Goal: Information Seeking & Learning: Learn about a topic

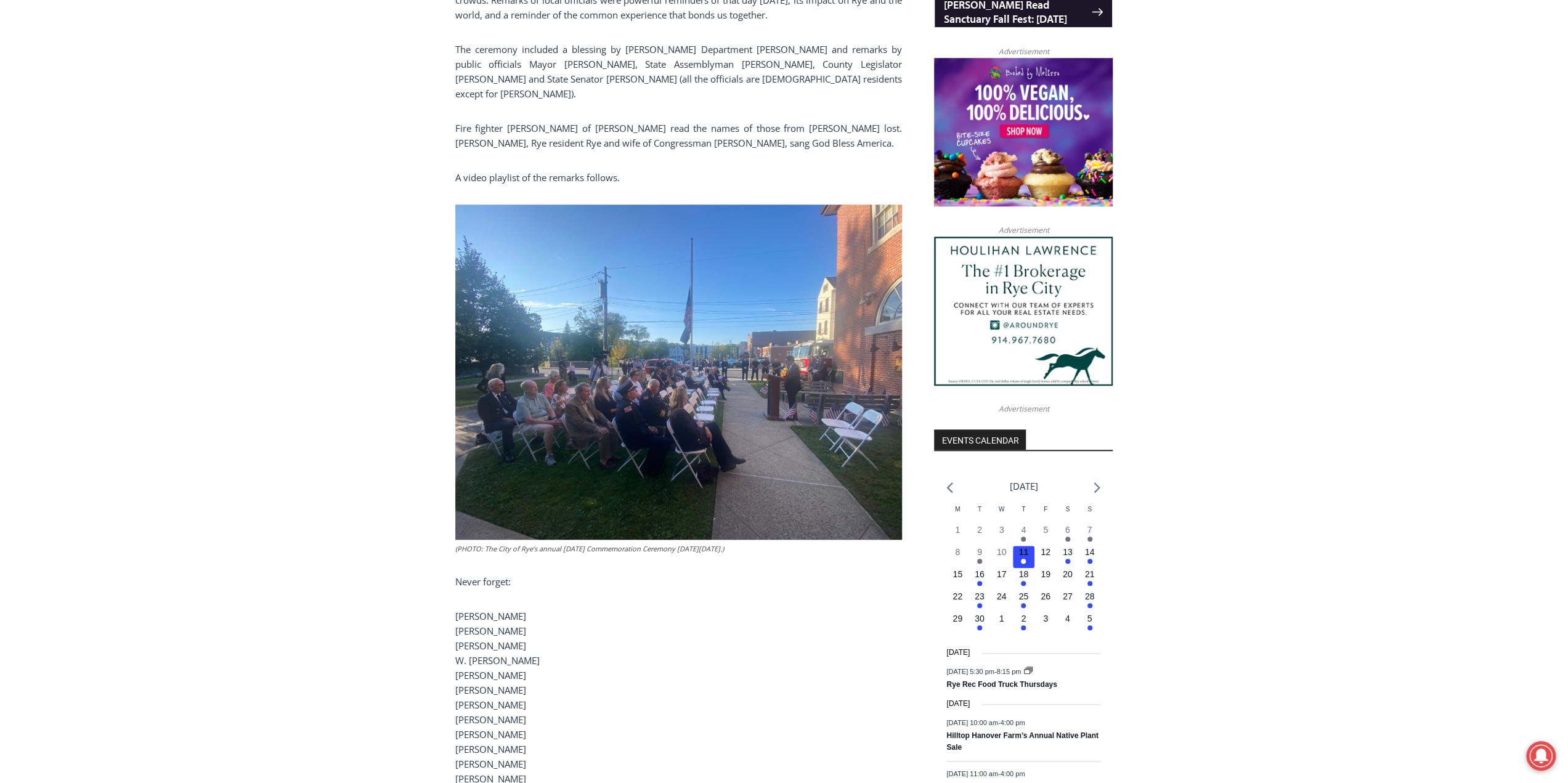
click at [681, 397] on img at bounding box center [678, 372] width 446 height 335
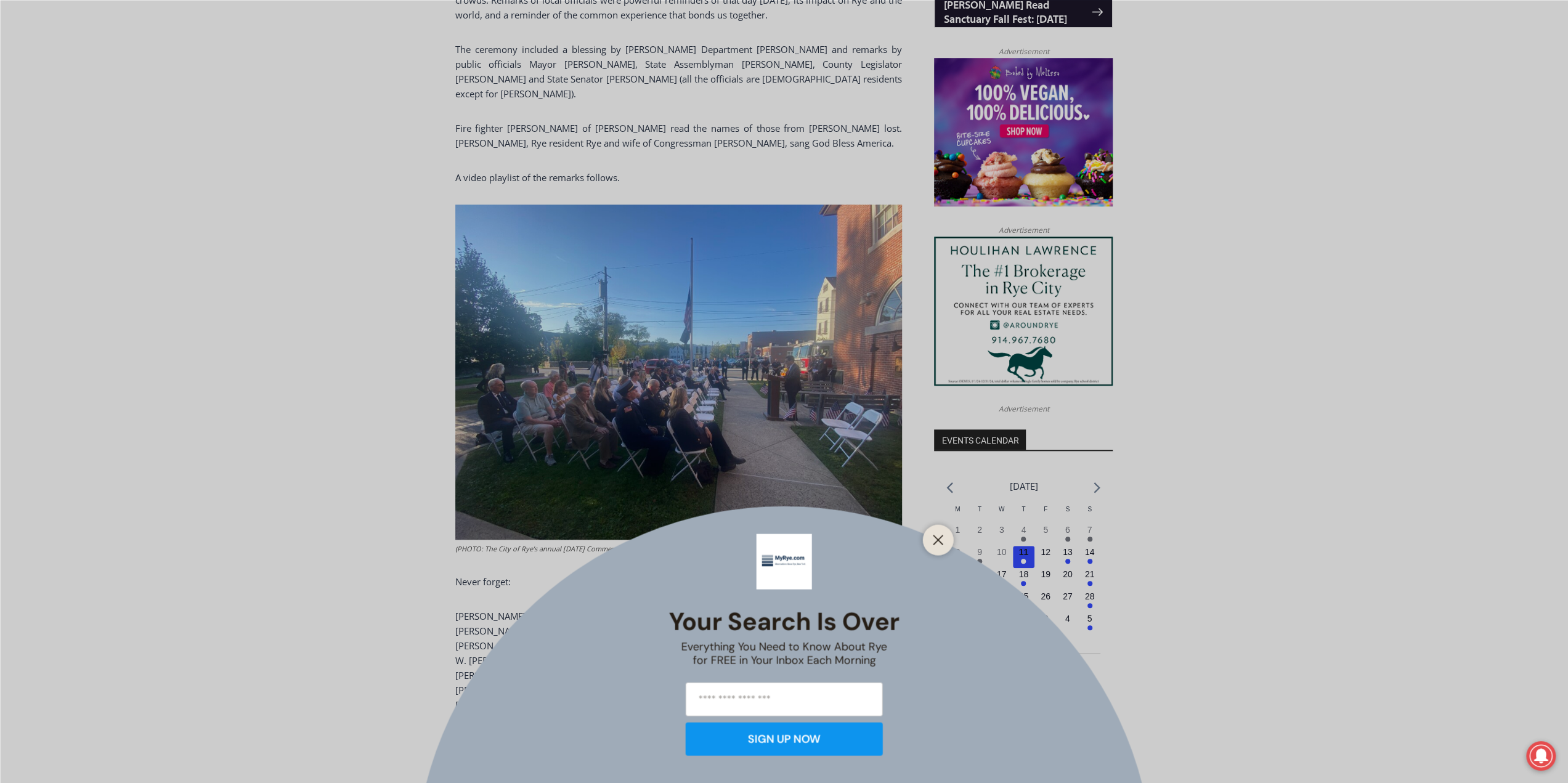
click at [947, 538] on div at bounding box center [938, 539] width 31 height 31
click at [936, 542] on line "Close" at bounding box center [937, 539] width 8 height 8
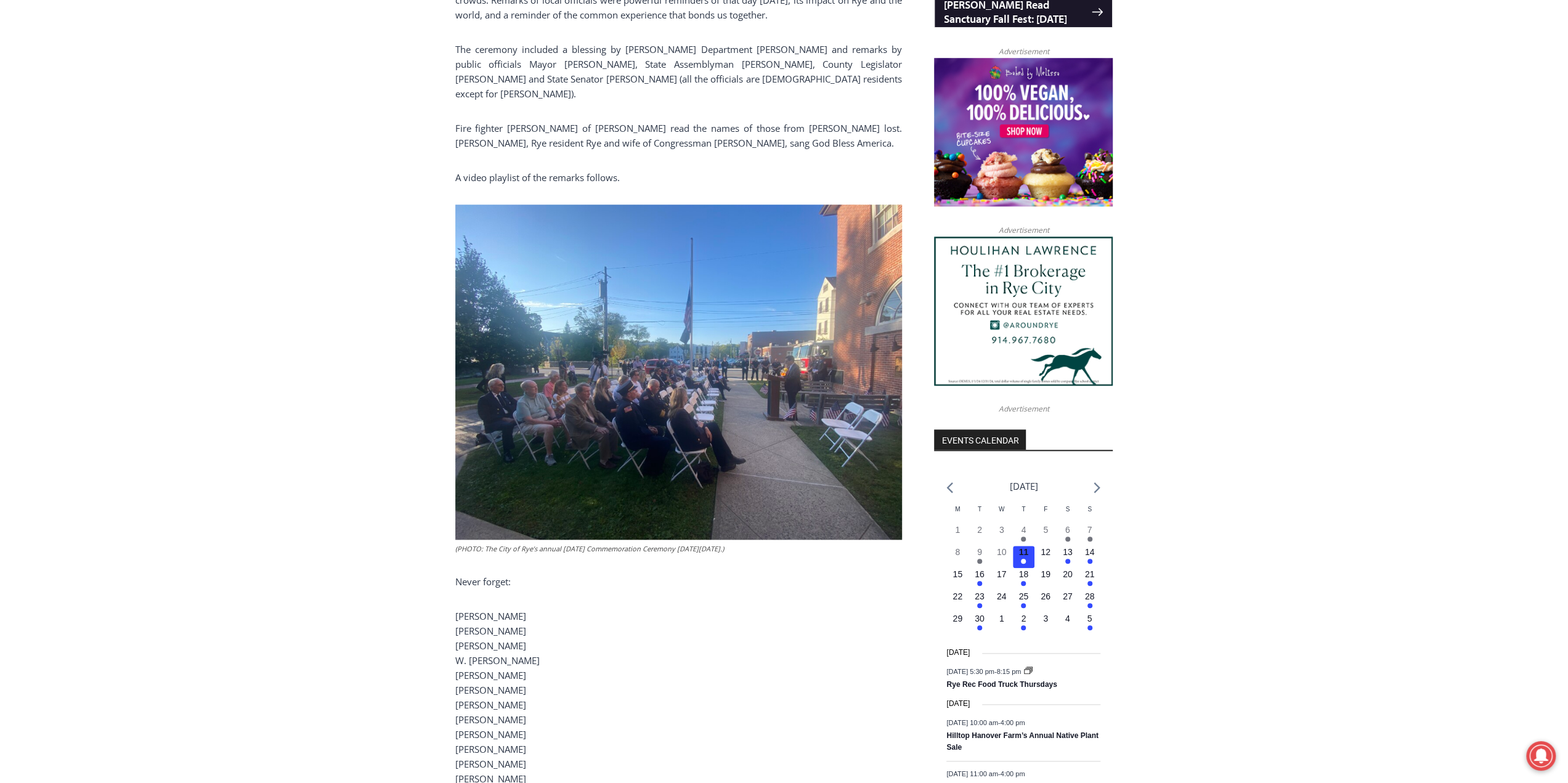
click at [625, 397] on img at bounding box center [678, 372] width 446 height 335
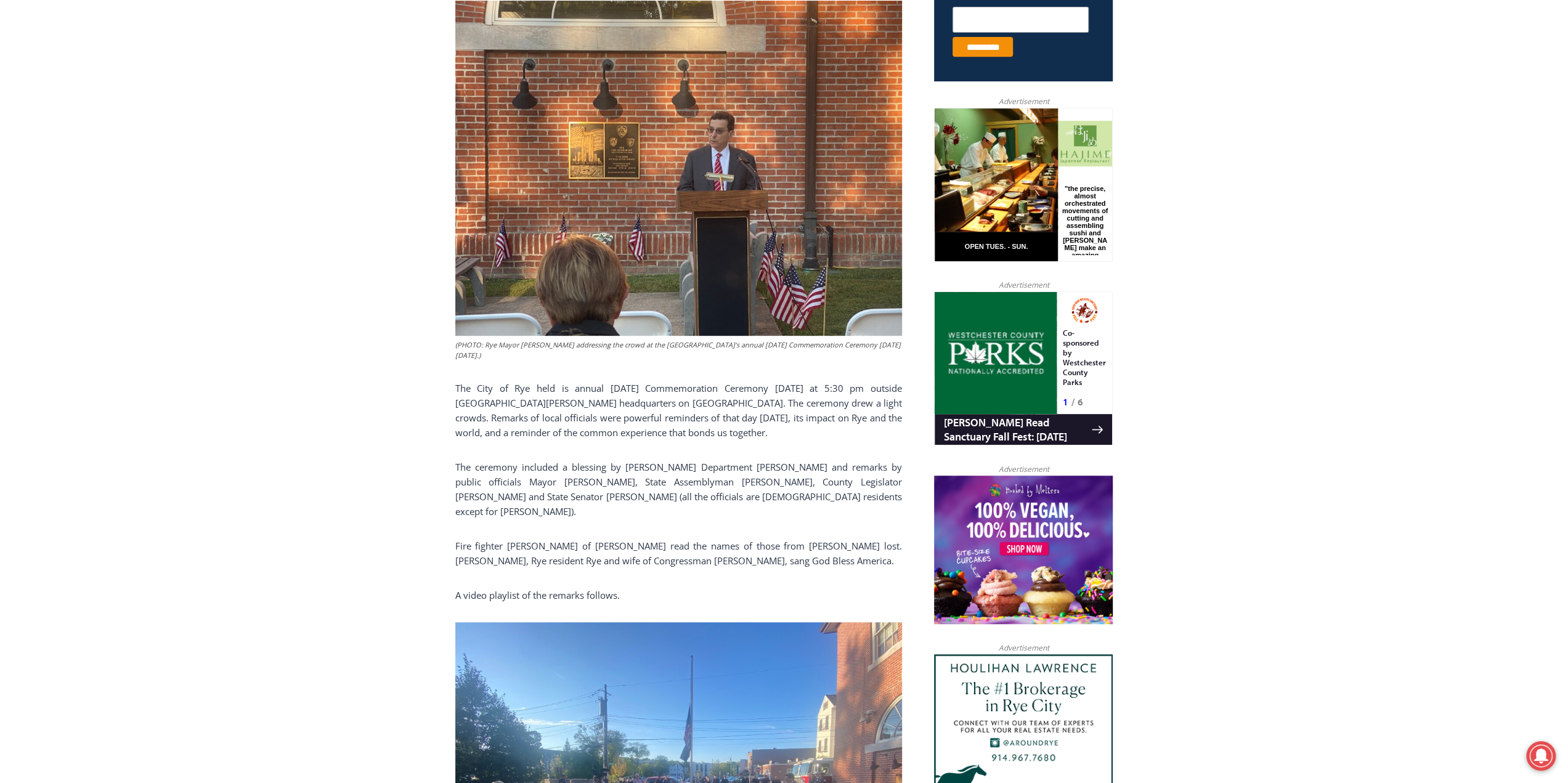
scroll to position [222, 0]
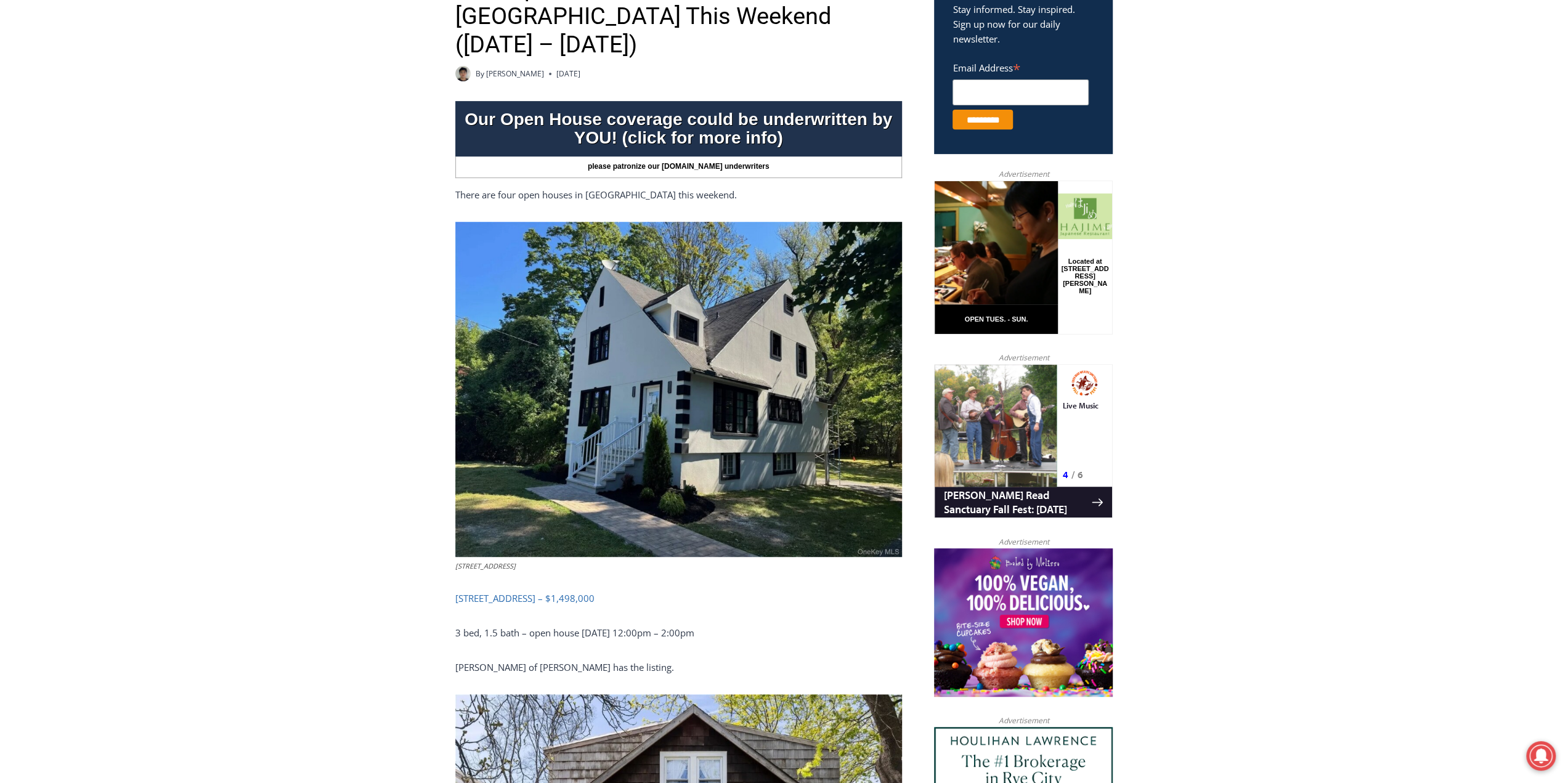
click at [571, 592] on link "506 Midland Avenue, Rye – $1,498,000" at bounding box center [524, 598] width 139 height 13
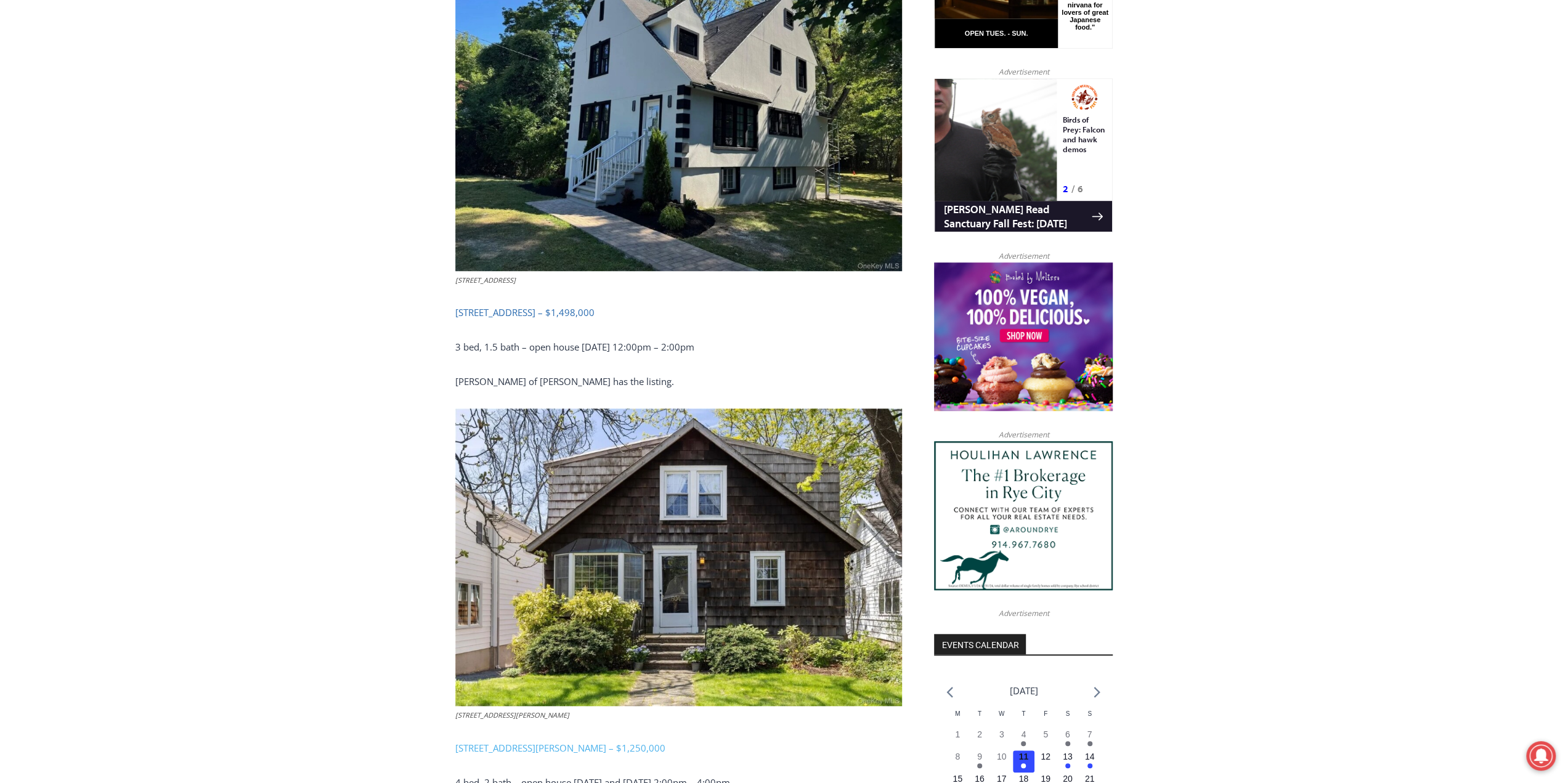
scroll to position [779, 0]
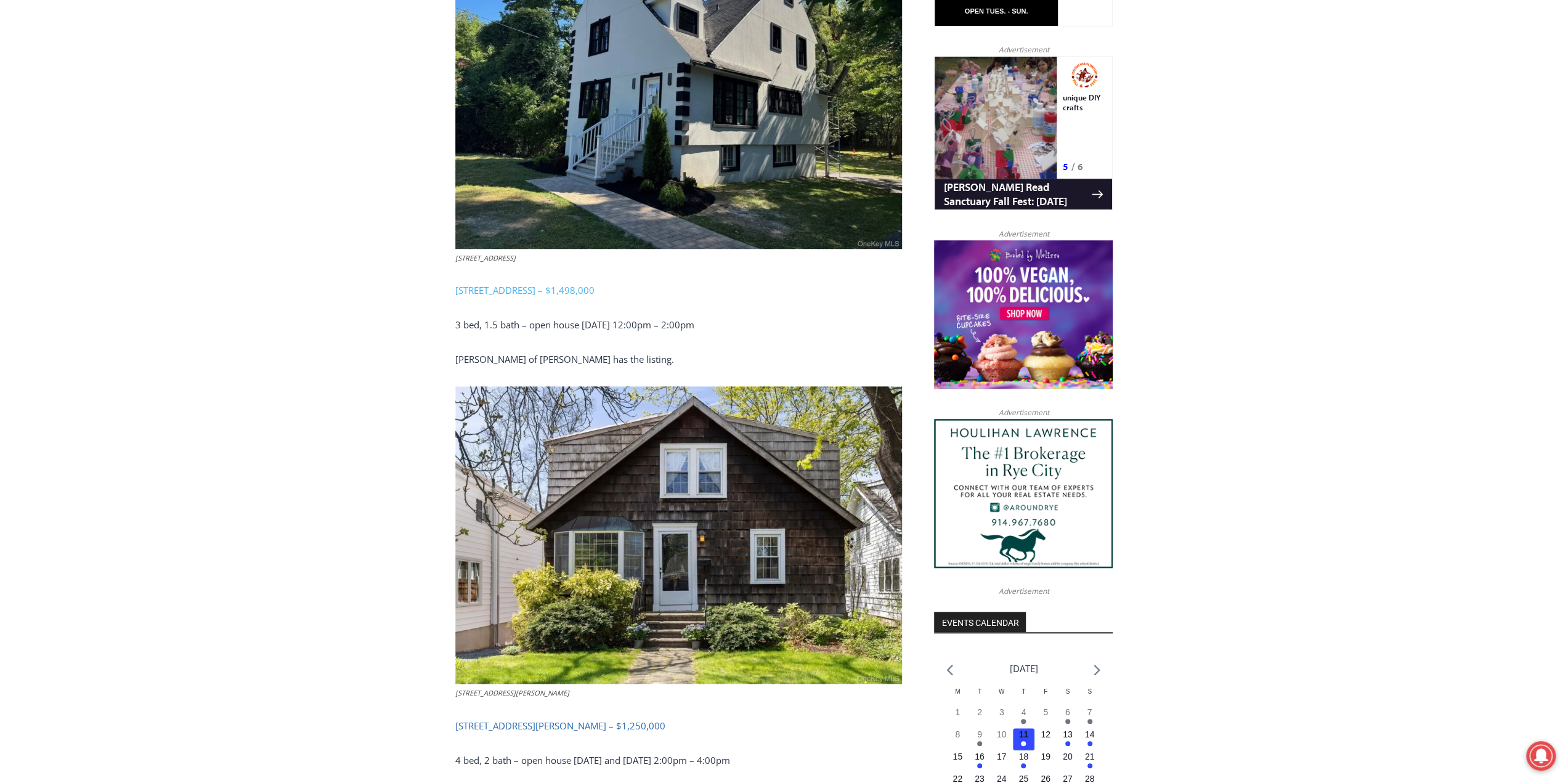
click at [555, 719] on link "504 Milton Road, Rye – $1,250,000" at bounding box center [560, 725] width 210 height 13
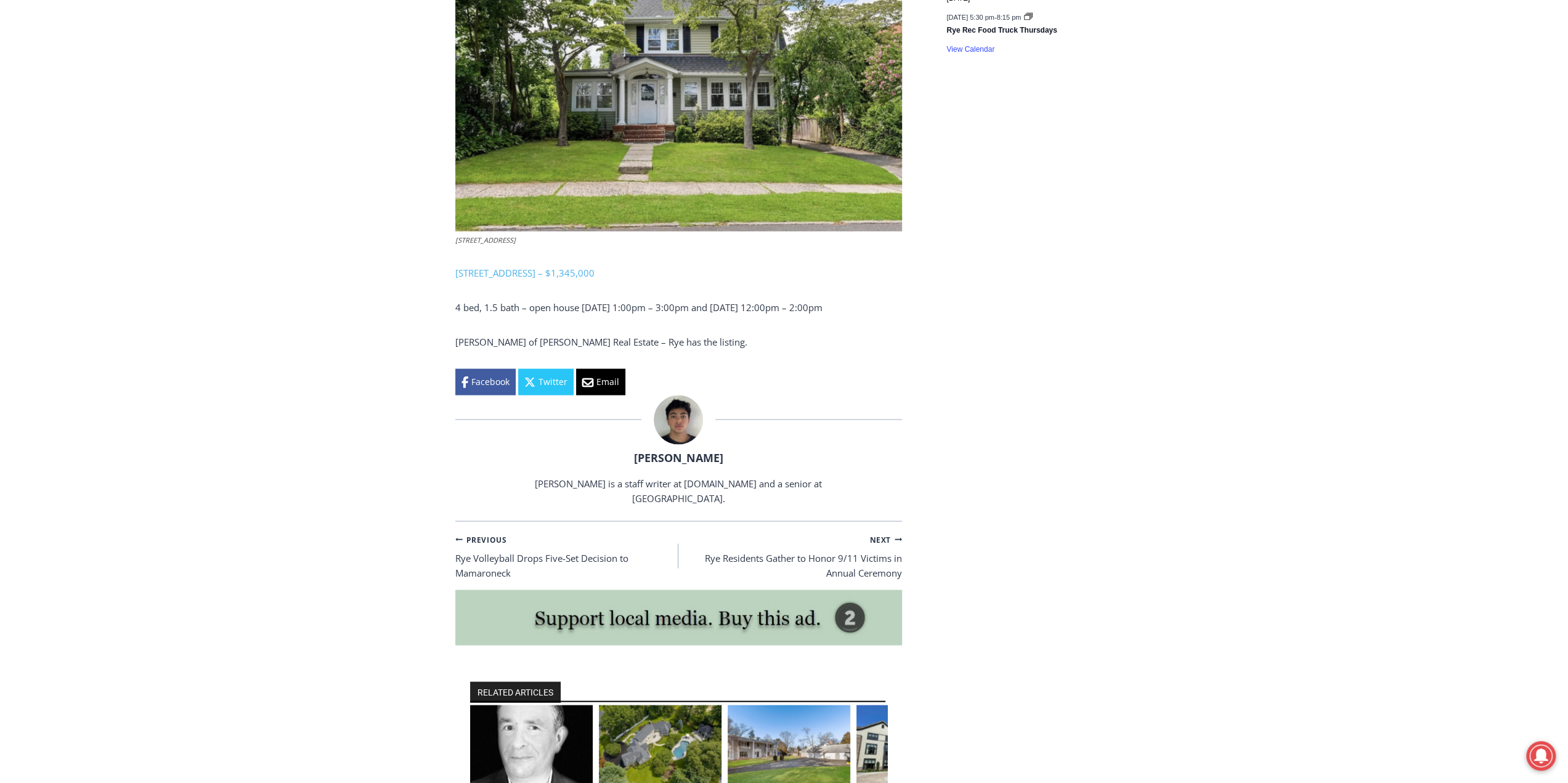
scroll to position [2133, 0]
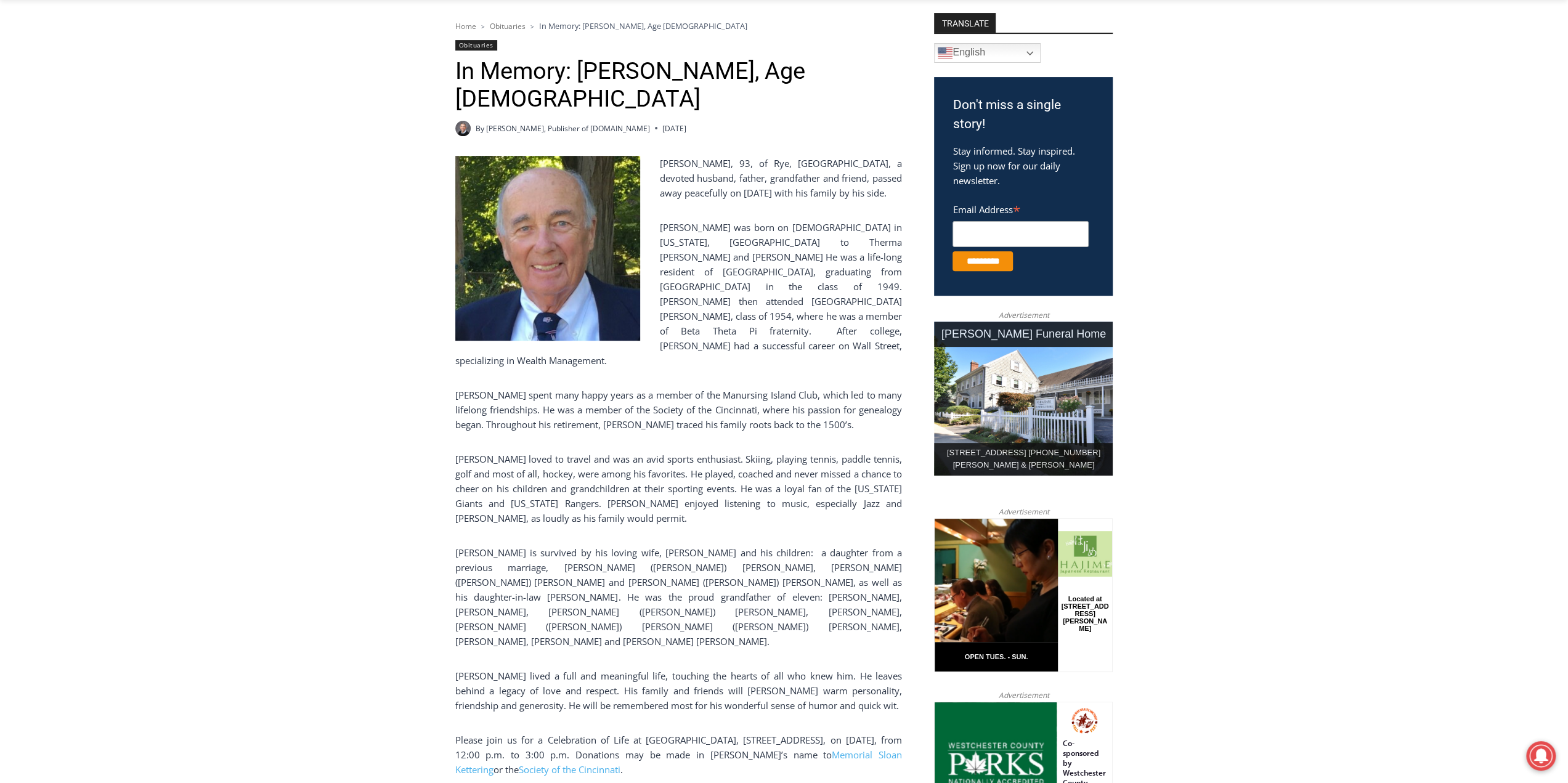
scroll to position [369, 0]
